Goal: Navigation & Orientation: Find specific page/section

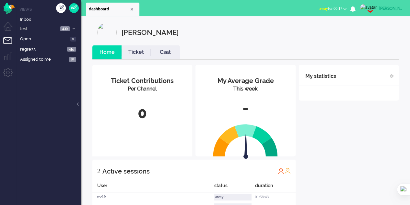
scroll to position [24, 0]
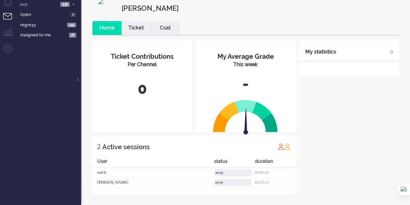
click at [198, 103] on div "My Average Grade This week -" at bounding box center [246, 73] width 100 height 64
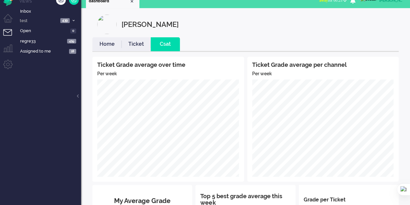
scroll to position [0, 0]
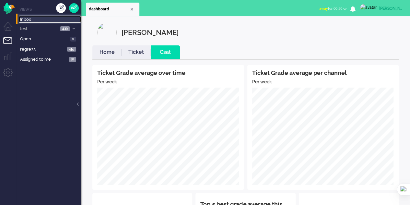
click at [20, 21] on link "Inbox" at bounding box center [50, 19] width 62 height 7
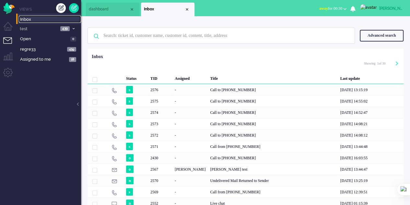
click at [99, 12] on span "dashboard" at bounding box center [109, 9] width 41 height 6
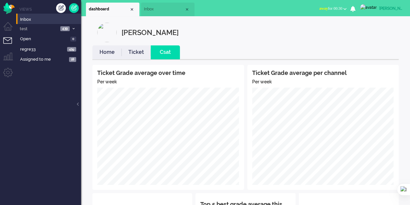
click at [107, 52] on link "Home" at bounding box center [106, 52] width 29 height 7
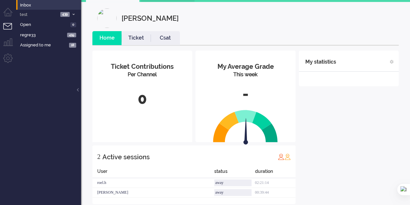
scroll to position [24, 0]
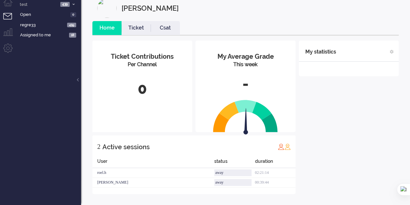
click at [217, 174] on div "away" at bounding box center [232, 172] width 37 height 7
click at [307, 107] on div "My statistics + Add statistics Talking time (average day) Wrap-up time (average…" at bounding box center [349, 117] width 100 height 153
